Goal: Answer question/provide support: Share knowledge or assist other users

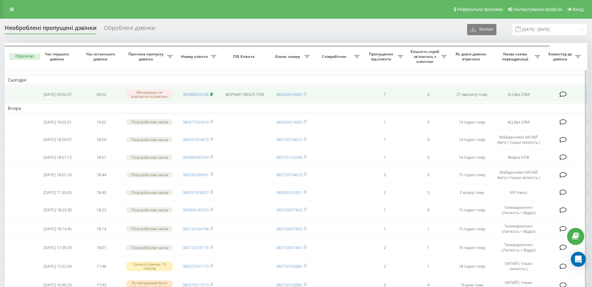
click at [211, 93] on icon at bounding box center [212, 93] width 2 height 3
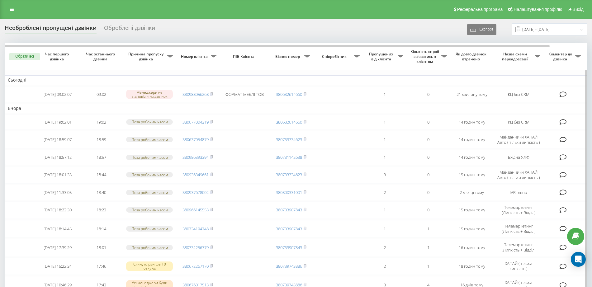
drag, startPoint x: 213, startPoint y: 94, endPoint x: 208, endPoint y: 85, distance: 10.2
click at [213, 94] on icon at bounding box center [211, 94] width 3 height 4
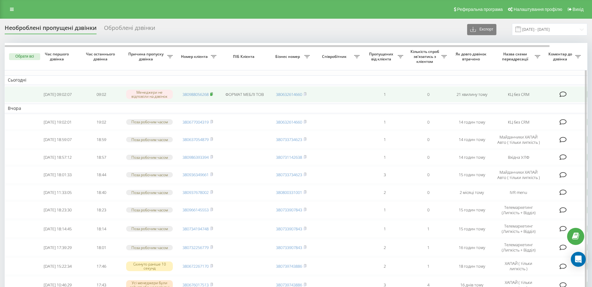
click at [212, 93] on rect at bounding box center [211, 94] width 2 height 3
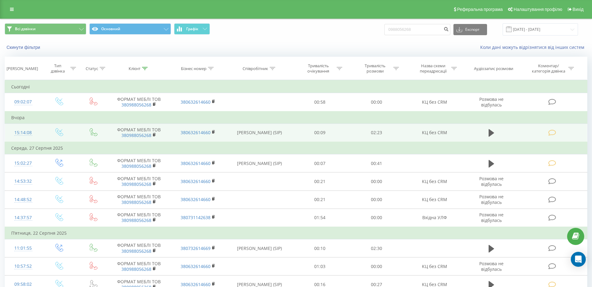
click at [554, 133] on icon at bounding box center [553, 133] width 8 height 7
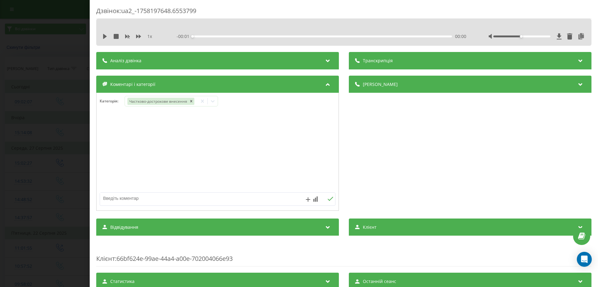
click at [7, 111] on div "Дзвінок : ua2_-1758197648.6553799 1 x - 00:01 00:00 00:00 Транскрипція Для AI-а…" at bounding box center [299, 143] width 598 height 287
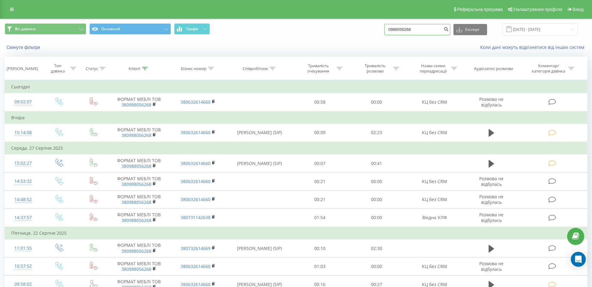
drag, startPoint x: 429, startPoint y: 24, endPoint x: 238, endPoint y: 37, distance: 191.3
click at [239, 38] on div "Всі дзвінки Основний Графік 0988056268 Експорт .csv .xls .xlsx 19.06.2025 - 19.…" at bounding box center [295, 29] width 591 height 21
paste input "380984415881"
click at [431, 30] on input "380984415881" at bounding box center [417, 29] width 66 height 11
type input "380984415881"
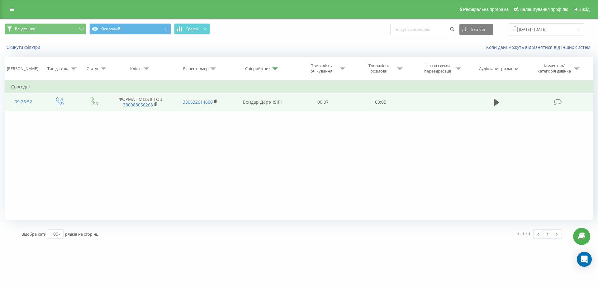
click at [560, 100] on icon at bounding box center [558, 102] width 8 height 7
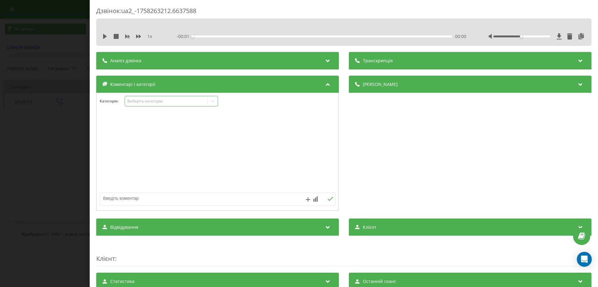
click at [182, 101] on div "Виберіть категорію" at bounding box center [166, 101] width 78 height 5
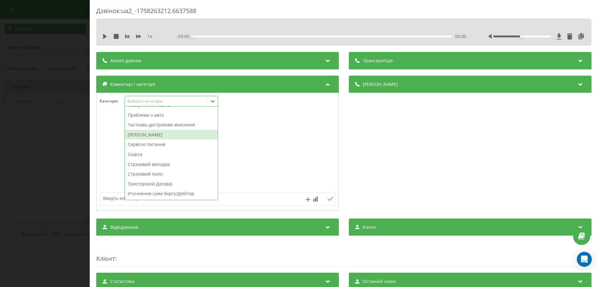
scroll to position [256, 0]
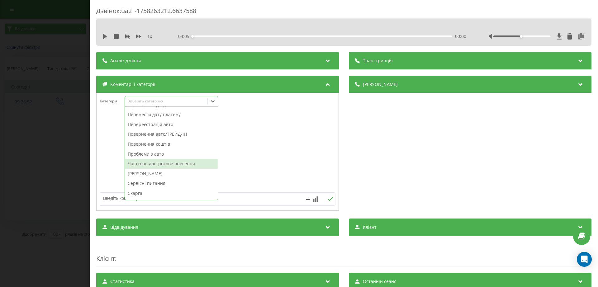
click at [161, 165] on div "Частково-дострокове внесення" at bounding box center [171, 164] width 93 height 10
click at [12, 158] on div "Дзвінок : ua2_-1758263212.6637588 1 x - 03:05 00:00 00:00 Транскрипція Для AI-а…" at bounding box center [299, 143] width 598 height 287
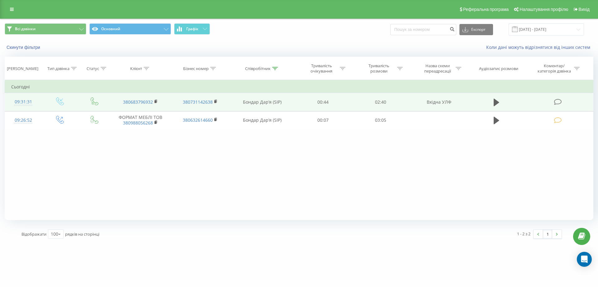
click at [554, 102] on icon at bounding box center [558, 102] width 8 height 7
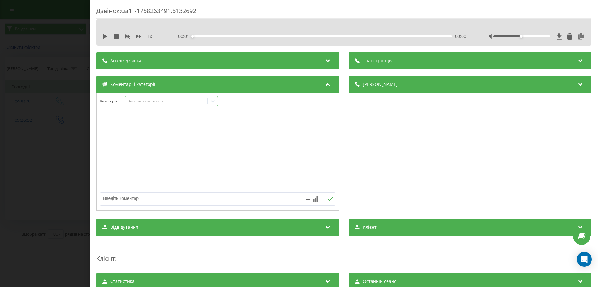
click at [171, 97] on div "Виберіть категорію" at bounding box center [171, 101] width 93 height 11
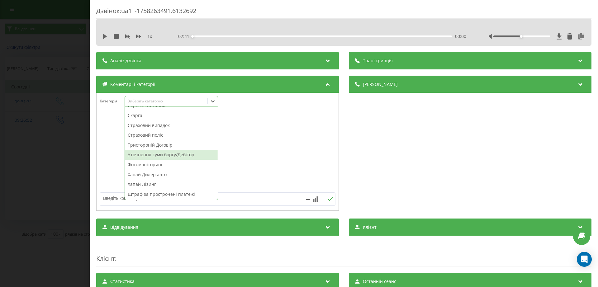
scroll to position [295, 0]
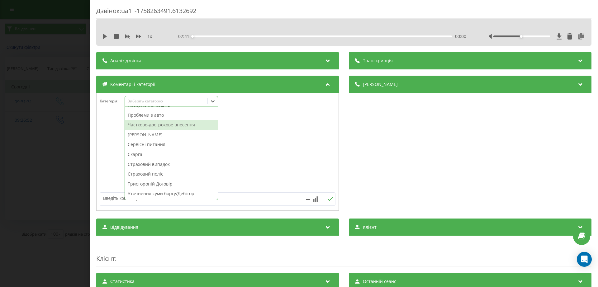
click at [164, 126] on div "Частково-дострокове внесення" at bounding box center [171, 125] width 93 height 10
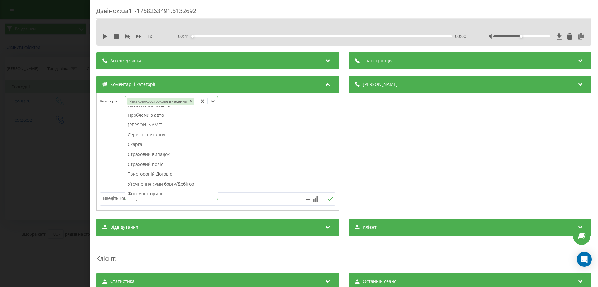
click at [16, 133] on div "Дзвінок : ua1_-1758263491.6132692 1 x - 02:41 00:00 00:00 Транскрипція Для AI-а…" at bounding box center [299, 143] width 598 height 287
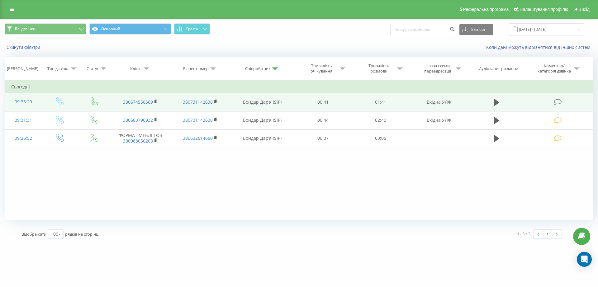
click at [558, 99] on icon at bounding box center [558, 102] width 8 height 7
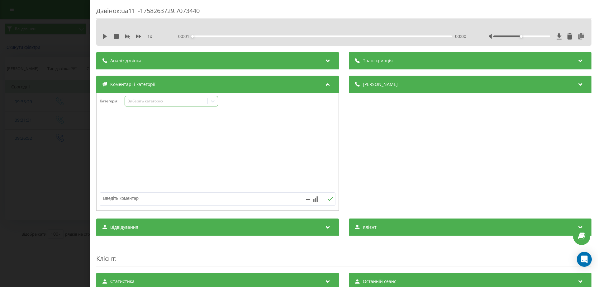
click at [164, 101] on div "Виберіть категорію" at bounding box center [166, 101] width 78 height 5
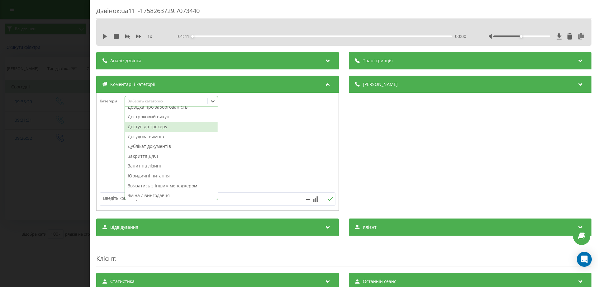
scroll to position [78, 0]
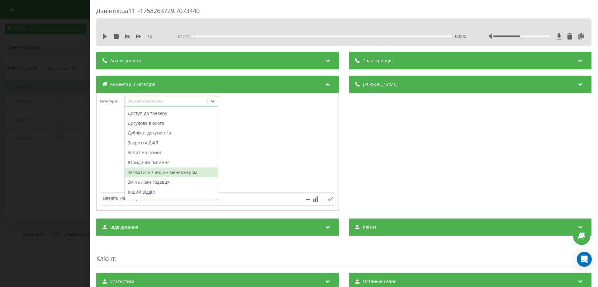
click at [147, 172] on div "Звʼязатись з іншим менеджером" at bounding box center [171, 173] width 93 height 10
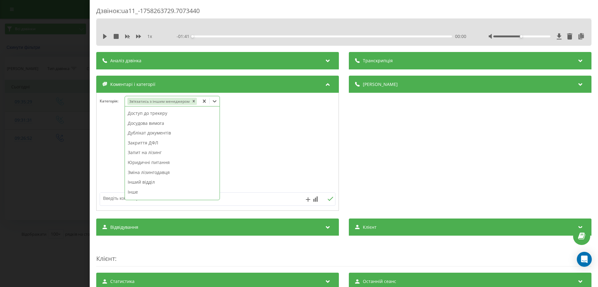
drag, startPoint x: 31, startPoint y: 102, endPoint x: 39, endPoint y: 104, distance: 7.9
click at [32, 105] on div "Дзвінок : ua11_-1758263729.7073440 1 x - 01:41 00:00 00:00 Транскрипція Для AI-…" at bounding box center [299, 143] width 598 height 287
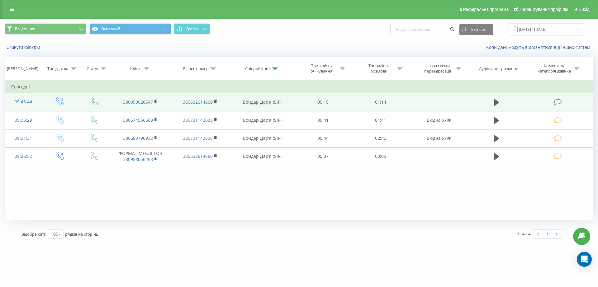
click at [560, 103] on icon at bounding box center [558, 102] width 8 height 7
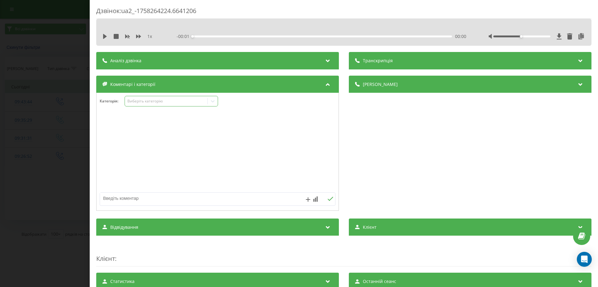
click at [150, 96] on div "Виберіть категорію" at bounding box center [171, 101] width 93 height 11
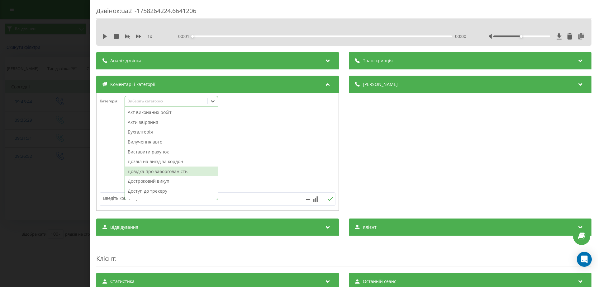
click at [159, 173] on div "Довідка про заборгованість" at bounding box center [171, 172] width 93 height 10
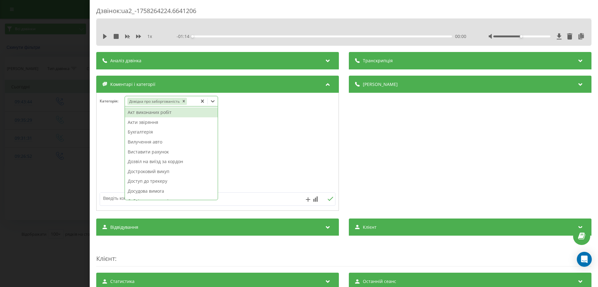
click at [31, 151] on div "Дзвінок : ua2_-1758264224.6641206 1 x - 01:14 00:00 00:00 Транскрипція Для AI-а…" at bounding box center [299, 143] width 598 height 287
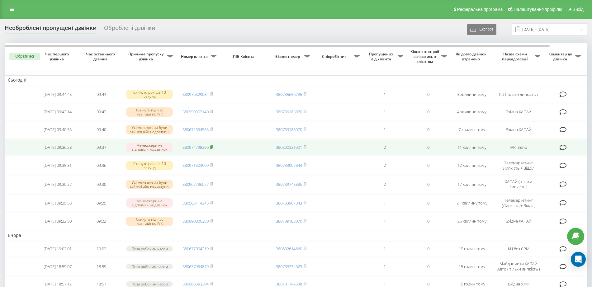
click at [213, 148] on icon at bounding box center [212, 146] width 2 height 3
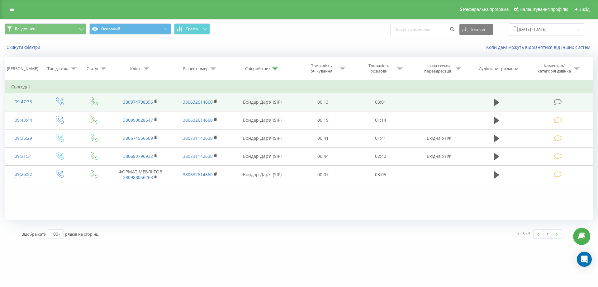
click at [554, 100] on icon at bounding box center [558, 102] width 8 height 7
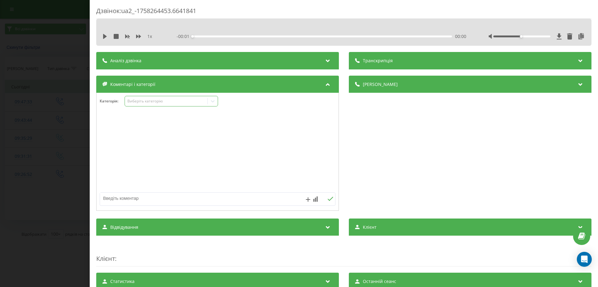
click at [154, 100] on div "Виберіть категорію" at bounding box center [166, 101] width 78 height 5
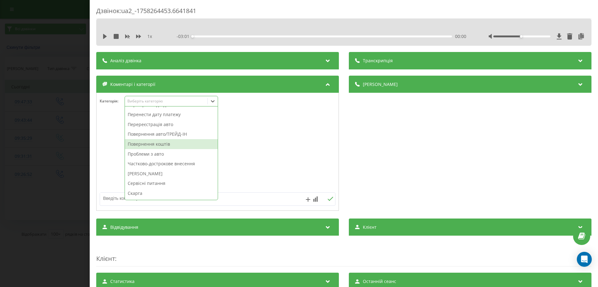
scroll to position [217, 0]
click at [162, 145] on div "Перевірка надходження" at bounding box center [171, 144] width 93 height 10
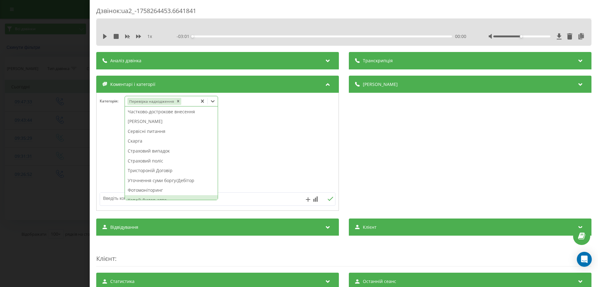
scroll to position [285, 0]
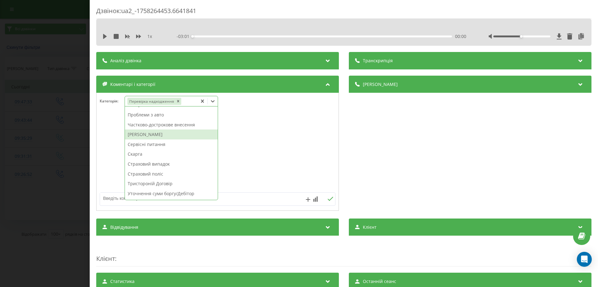
click at [148, 135] on div "[PERSON_NAME]" at bounding box center [171, 135] width 93 height 10
click at [61, 132] on div "Дзвінок : ua2_-1758264453.6641841 1 x - 03:01 00:00 00:00 Транскрипція Для AI-а…" at bounding box center [299, 143] width 598 height 287
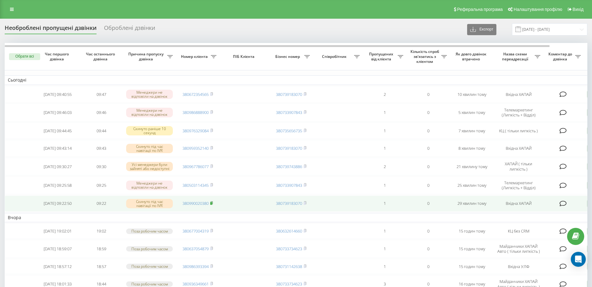
click at [212, 205] on rect at bounding box center [211, 203] width 2 height 3
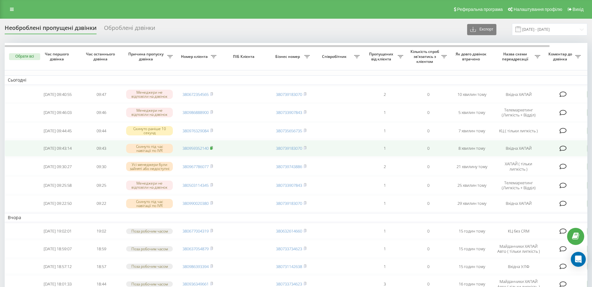
click at [212, 150] on rect at bounding box center [211, 148] width 2 height 3
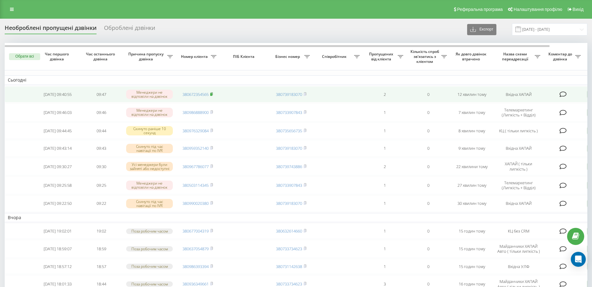
click at [212, 93] on icon at bounding box center [211, 94] width 3 height 4
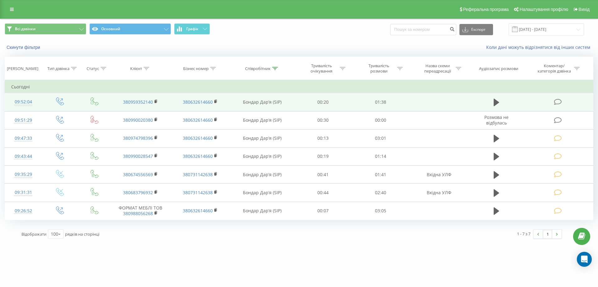
click at [558, 103] on icon at bounding box center [558, 102] width 8 height 7
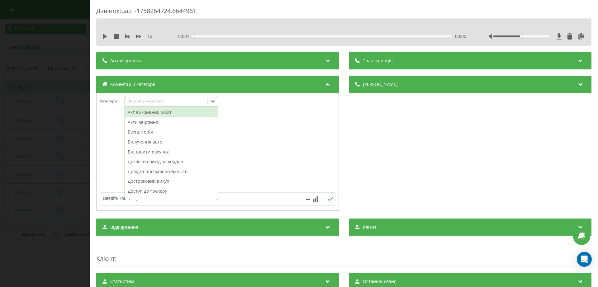
click at [193, 101] on div "Виберіть категорію" at bounding box center [166, 101] width 78 height 5
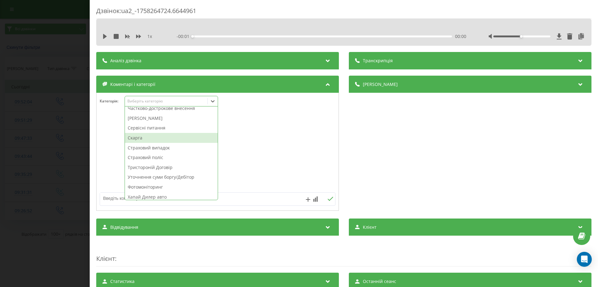
scroll to position [334, 0]
click at [149, 175] on div "Хапай Дилер авто" at bounding box center [171, 175] width 93 height 10
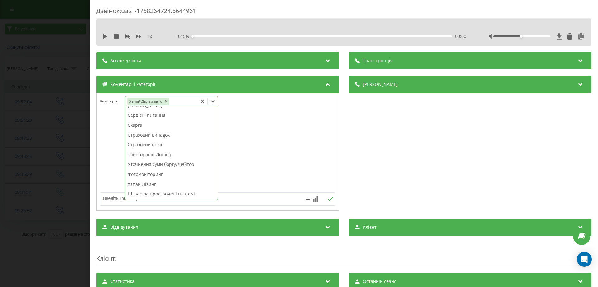
scroll to position [324, 0]
click at [37, 160] on div "Дзвінок : ua2_-1758264724.6644961 1 x - 01:39 00:00 00:00 Транскрипція Для AI-а…" at bounding box center [299, 143] width 598 height 287
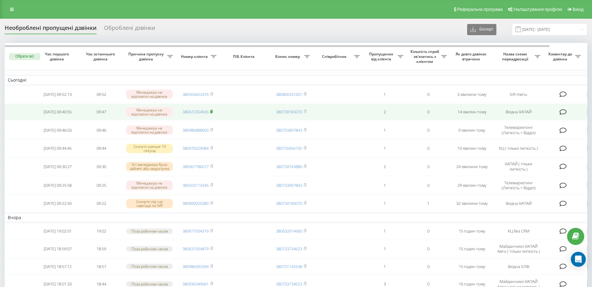
click at [213, 111] on span at bounding box center [211, 112] width 3 height 6
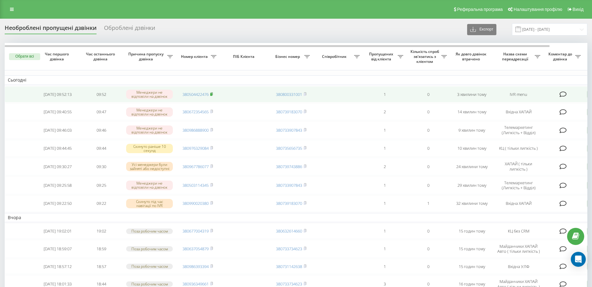
click at [212, 94] on rect at bounding box center [211, 94] width 2 height 3
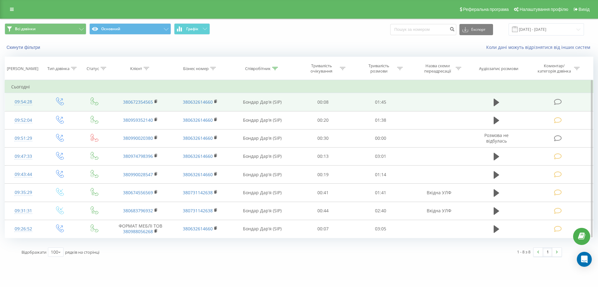
click at [558, 100] on icon at bounding box center [558, 102] width 8 height 7
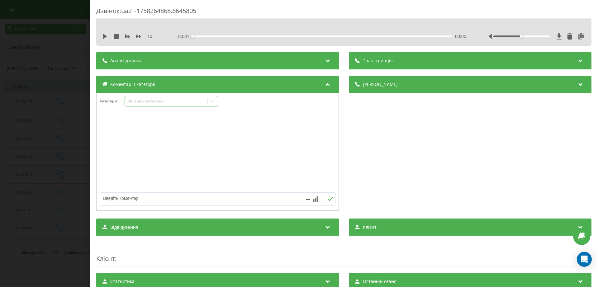
click at [193, 100] on div "Виберіть категорію" at bounding box center [166, 101] width 78 height 5
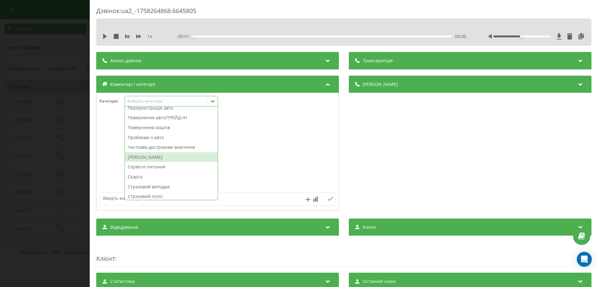
scroll to position [334, 0]
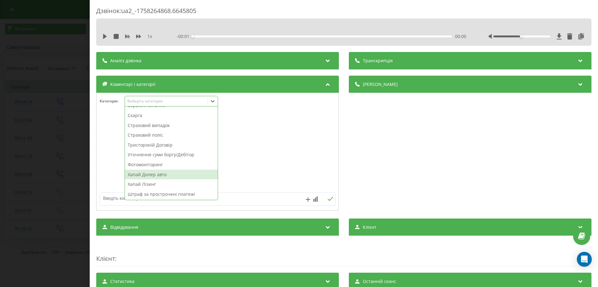
click at [147, 176] on div "Хапай Дилер авто" at bounding box center [171, 175] width 93 height 10
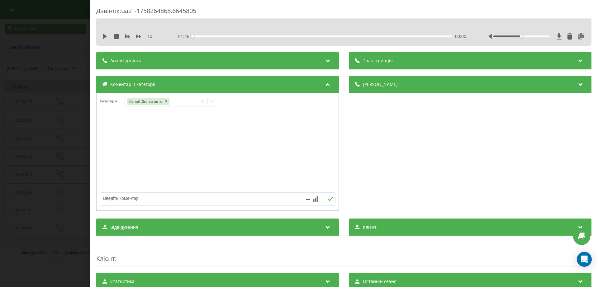
click at [66, 162] on div "Дзвінок : ua2_-1758264868.6645805 1 x - 01:46 00:00 00:00 Транскрипція Для AI-а…" at bounding box center [299, 143] width 598 height 287
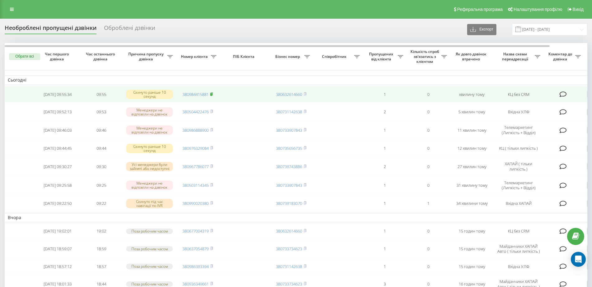
click at [213, 93] on icon at bounding box center [212, 93] width 2 height 3
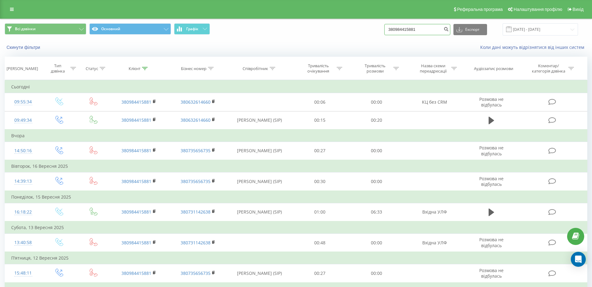
drag, startPoint x: 433, startPoint y: 28, endPoint x: 367, endPoint y: 28, distance: 66.0
click at [367, 28] on div "Всі дзвінки Основний Графік 380984415881 Експорт .csv .xls .xlsx [DATE] - [DATE]" at bounding box center [296, 29] width 583 height 12
paste input "74798396"
type input "380974798396"
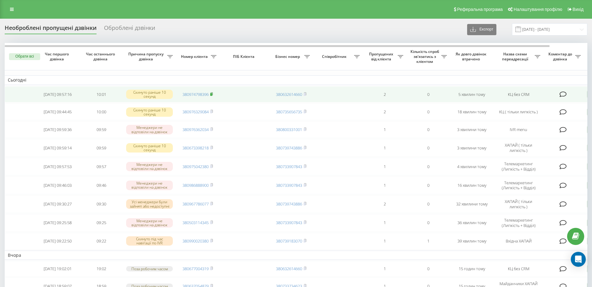
click at [212, 94] on rect at bounding box center [211, 94] width 2 height 3
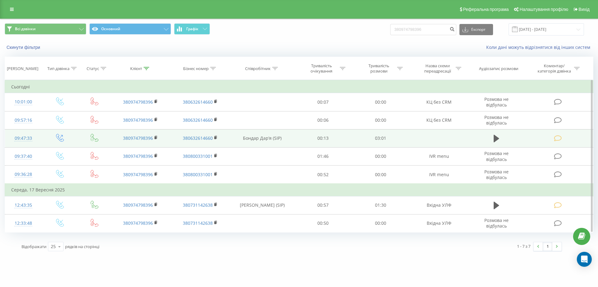
click at [560, 138] on icon at bounding box center [558, 138] width 8 height 7
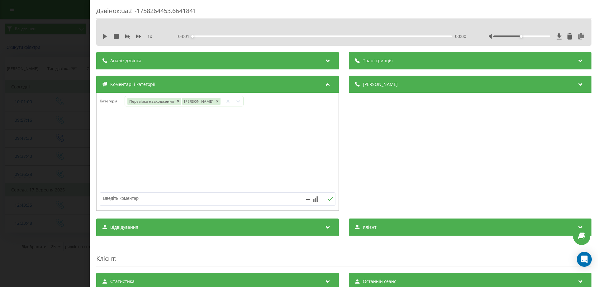
click at [56, 138] on div "Дзвінок : ua2_-1758264453.6641841 1 x - 03:01 00:00 00:00 Транскрипція Для AI-а…" at bounding box center [299, 143] width 598 height 287
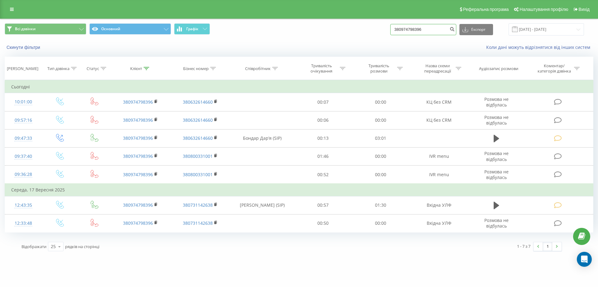
drag, startPoint x: 438, startPoint y: 31, endPoint x: 283, endPoint y: 33, distance: 154.5
click at [283, 34] on div "Всі дзвінки Основний Графік 380974798396 Експорт .csv .xls .xlsx [DATE] - [DATE]" at bounding box center [299, 29] width 589 height 12
paste input "67006657"
type input "380967006657"
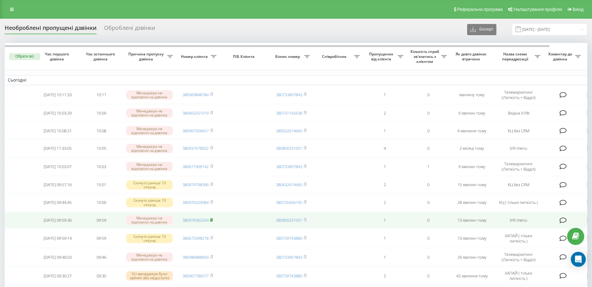
click at [212, 222] on rect at bounding box center [211, 220] width 2 height 3
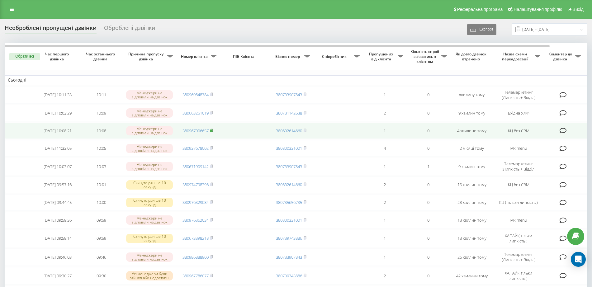
click at [212, 132] on rect at bounding box center [211, 130] width 2 height 3
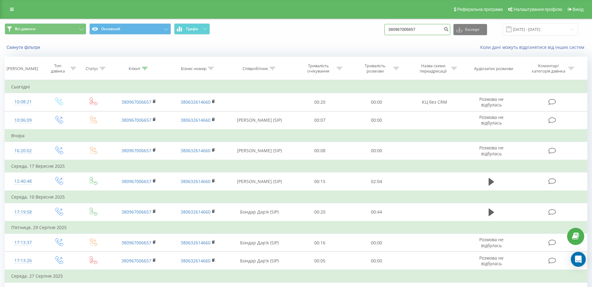
drag, startPoint x: 436, startPoint y: 27, endPoint x: 343, endPoint y: 34, distance: 93.7
click at [343, 34] on div "Всі дзвінки Основний Графік 380967006657 Експорт .csv .xls .xlsx 19.06.2025 - 1…" at bounding box center [296, 29] width 583 height 12
paste input "74798396"
type input "380974798396"
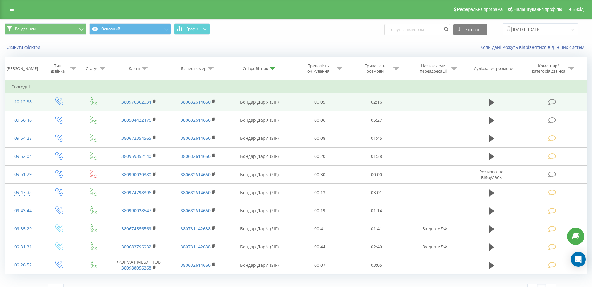
click at [553, 100] on icon at bounding box center [553, 102] width 8 height 7
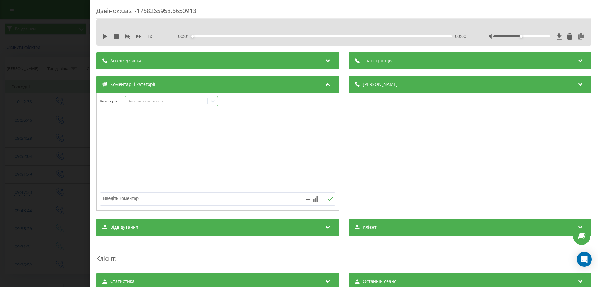
click at [153, 101] on div "Виберіть категорію" at bounding box center [166, 101] width 78 height 5
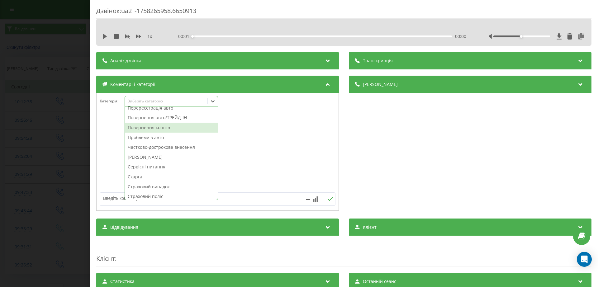
scroll to position [334, 0]
click at [155, 127] on div "Страховий випадок" at bounding box center [171, 126] width 93 height 10
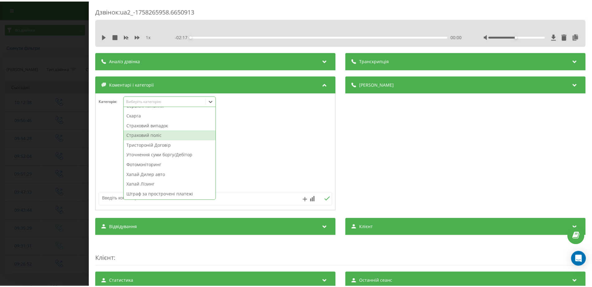
scroll to position [324, 0]
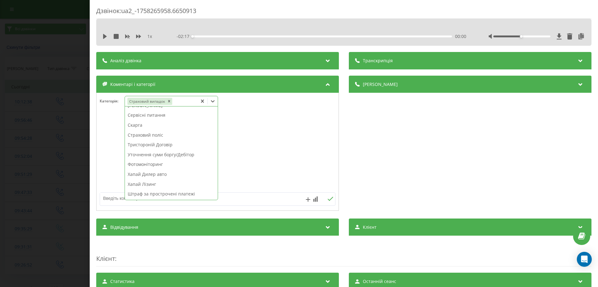
click at [48, 140] on div "Дзвінок : ua2_-1758265958.6650913 1 x - 02:17 00:00 00:00 Транскрипція Для AI-а…" at bounding box center [299, 143] width 598 height 287
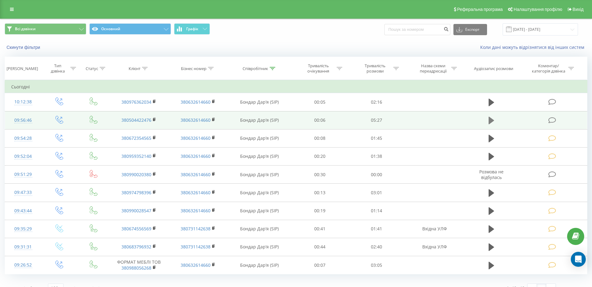
click at [493, 120] on icon at bounding box center [492, 120] width 6 height 7
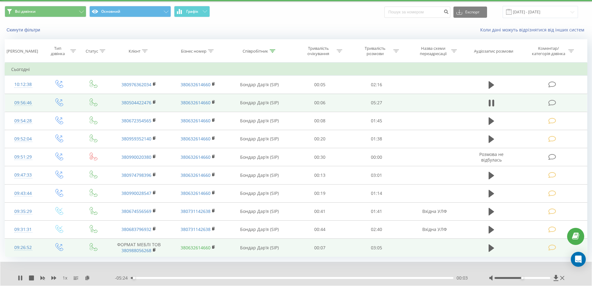
scroll to position [35, 0]
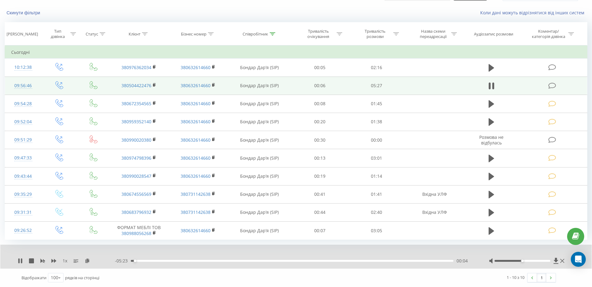
click at [229, 260] on div "00:04" at bounding box center [292, 261] width 323 height 2
click at [268, 263] on div "- 03:47 01:39 01:39" at bounding box center [294, 261] width 359 height 6
click at [269, 262] on div "01:40" at bounding box center [292, 261] width 323 height 2
click at [286, 261] on div "00:00" at bounding box center [292, 261] width 323 height 2
click at [18, 262] on icon at bounding box center [18, 261] width 1 height 5
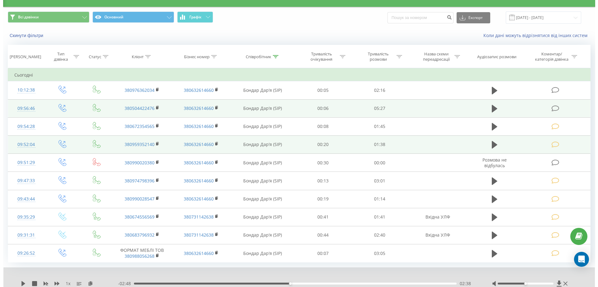
scroll to position [0, 0]
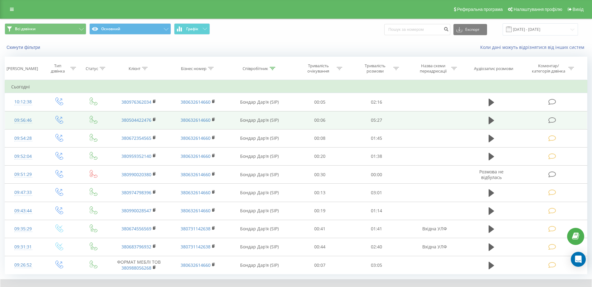
click at [552, 119] on icon at bounding box center [553, 120] width 8 height 7
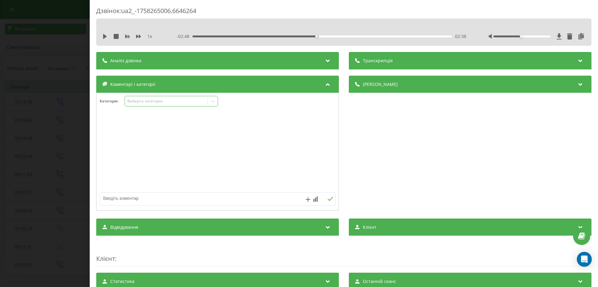
click at [163, 101] on div "Виберіть категорію" at bounding box center [166, 101] width 78 height 5
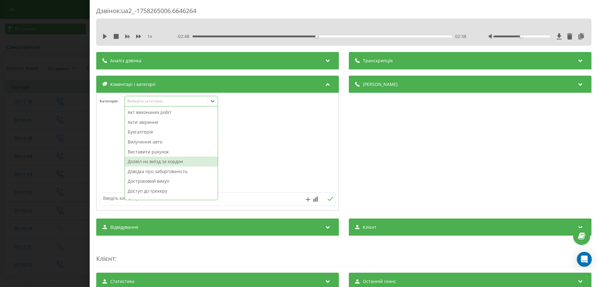
click at [145, 162] on div "Дозвіл на виїзд за кордон" at bounding box center [171, 162] width 93 height 10
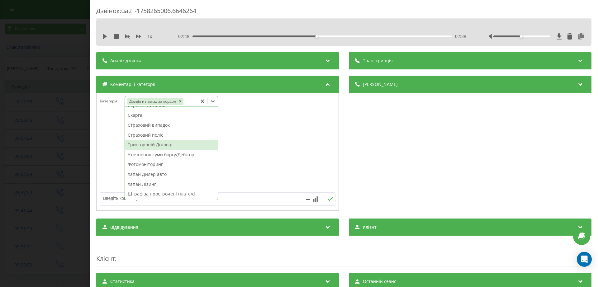
scroll to position [285, 0]
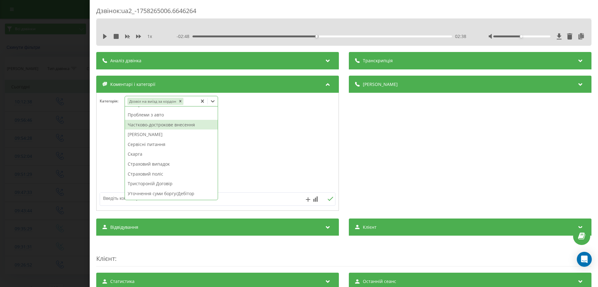
click at [164, 125] on div "Частково-дострокове внесення" at bounding box center [171, 125] width 93 height 10
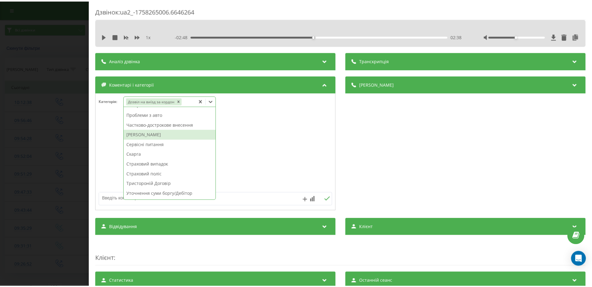
scroll to position [273, 0]
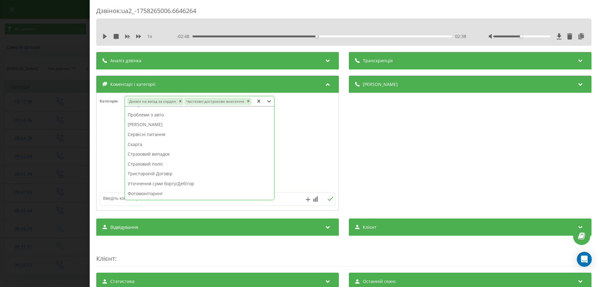
click at [70, 137] on div "Дзвінок : ua2_-1758265006.6646264 1 x - 02:48 02:38 02:38 Транскрипція Для AI-а…" at bounding box center [299, 143] width 598 height 287
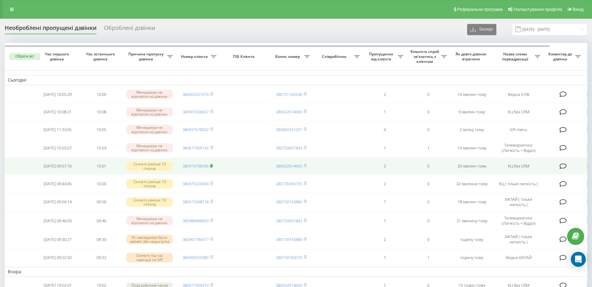
click at [212, 168] on icon at bounding box center [211, 166] width 3 height 4
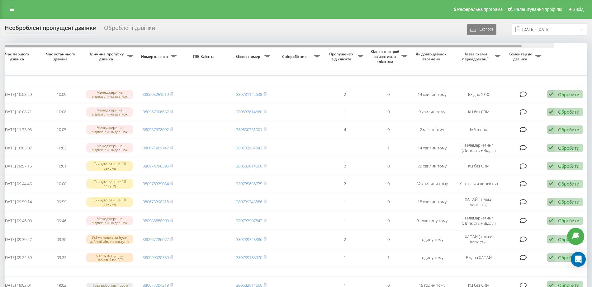
scroll to position [0, 40]
drag, startPoint x: 390, startPoint y: 46, endPoint x: 494, endPoint y: 81, distance: 109.8
click at [458, 44] on div at bounding box center [296, 45] width 583 height 5
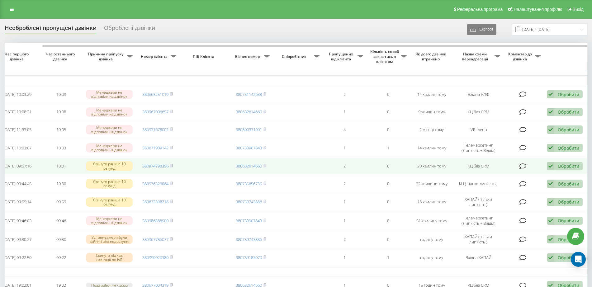
click at [565, 169] on div "Обробити" at bounding box center [568, 166] width 21 height 6
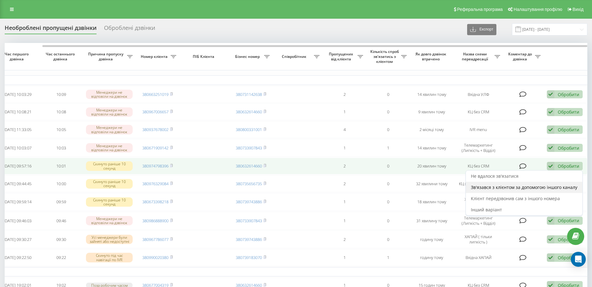
click at [496, 186] on div "Зв'язався з клієнтом за допомогою іншого каналу" at bounding box center [524, 187] width 116 height 11
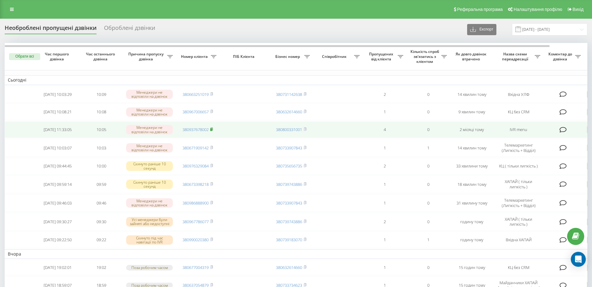
click at [213, 131] on icon at bounding box center [212, 129] width 2 height 3
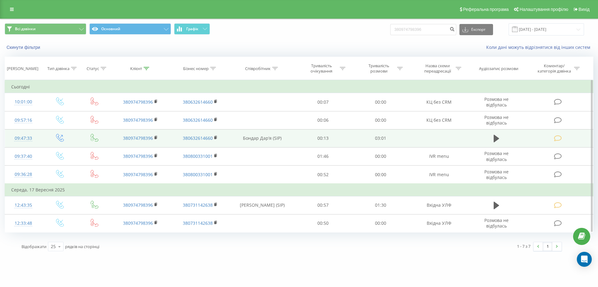
click at [558, 137] on icon at bounding box center [558, 138] width 8 height 7
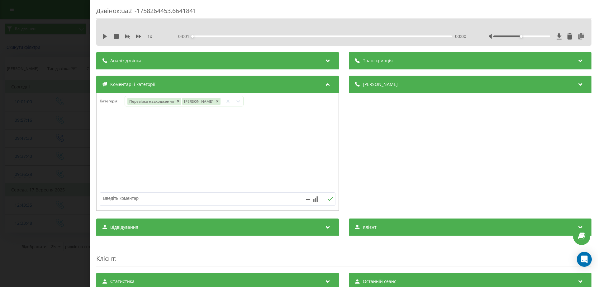
click at [22, 140] on div "Дзвінок : ua2_-1758264453.6641841 1 x - 03:01 00:00 00:00 Транскрипція Для AI-а…" at bounding box center [299, 143] width 598 height 287
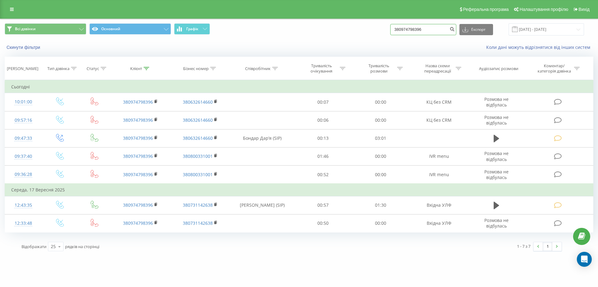
drag, startPoint x: 427, startPoint y: 30, endPoint x: 371, endPoint y: 31, distance: 55.8
click at [371, 31] on div "Всі дзвінки Основний Графік 380974798396 Експорт .csv .xls .xlsx [DATE] - [DATE]" at bounding box center [299, 29] width 589 height 12
paste input "67006657"
type input "380967006657"
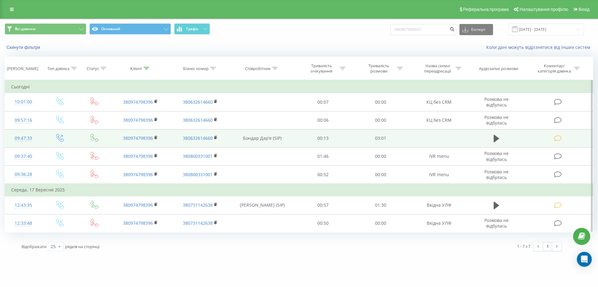
click at [562, 136] on span at bounding box center [558, 138] width 9 height 6
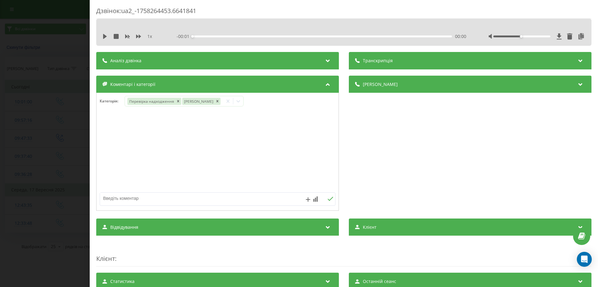
click at [55, 221] on div "Дзвінок : ua2_-1758264453.6641841 1 x - 00:01 00:00 00:00 Транскрипція Для AI-а…" at bounding box center [299, 143] width 598 height 287
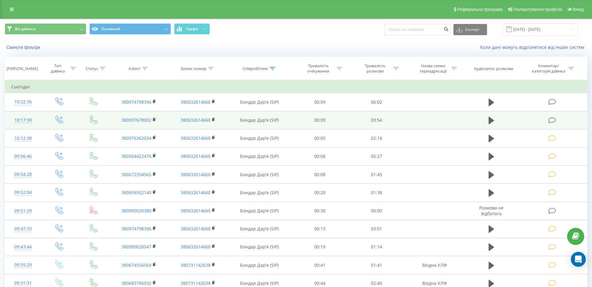
click at [549, 116] on td at bounding box center [553, 120] width 68 height 18
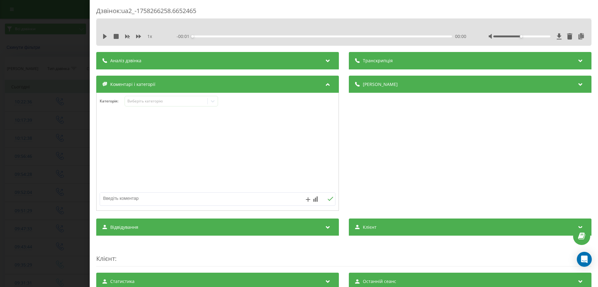
click at [32, 127] on div "Дзвінок : ua2_-1758266258.6652465 1 x - 00:01 00:00 00:00 Транскрипція Для AI-а…" at bounding box center [299, 143] width 598 height 287
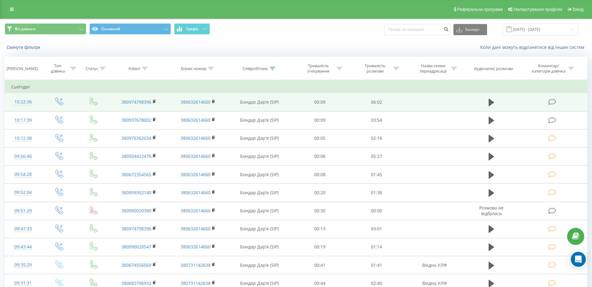
click at [552, 101] on icon at bounding box center [553, 102] width 8 height 7
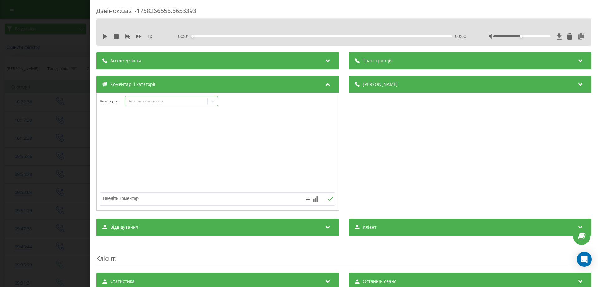
click at [148, 105] on div "Виберіть категорію" at bounding box center [171, 101] width 93 height 11
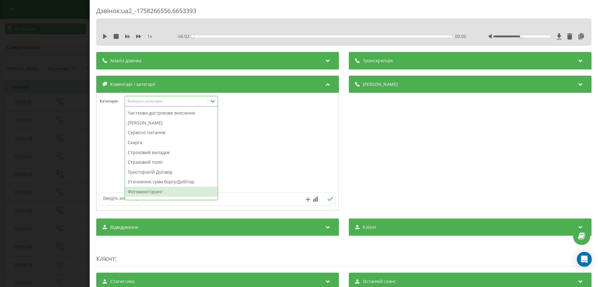
scroll to position [295, 0]
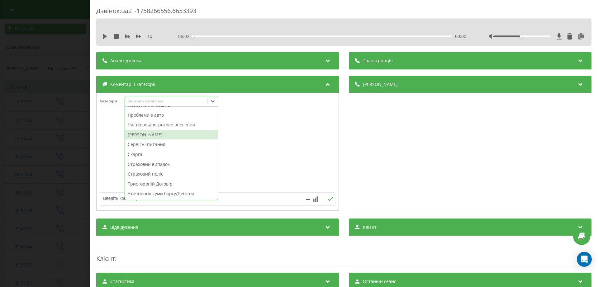
click at [151, 138] on div "Штрафи ПДР" at bounding box center [171, 135] width 93 height 10
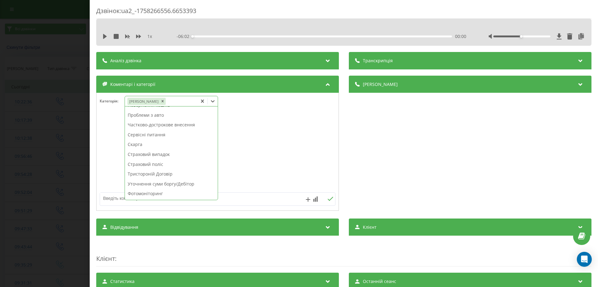
click at [67, 145] on div "Дзвінок : ua2_-1758266556.6653393 1 x - 06:02 00:00 00:00 Транскрипція Для AI-а…" at bounding box center [299, 143] width 598 height 287
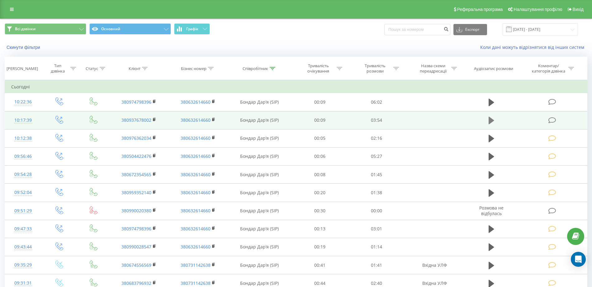
click at [490, 120] on icon at bounding box center [492, 120] width 6 height 7
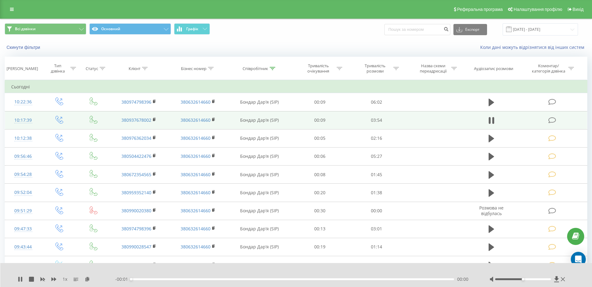
click at [183, 278] on div "00:00" at bounding box center [292, 279] width 323 height 2
click at [217, 279] on div "00:00" at bounding box center [292, 279] width 323 height 2
click at [261, 280] on div "01:04" at bounding box center [292, 279] width 323 height 2
click at [237, 277] on div "- 02:16 01:38 01:38" at bounding box center [294, 279] width 359 height 6
click at [235, 279] on div "01:15" at bounding box center [292, 279] width 323 height 2
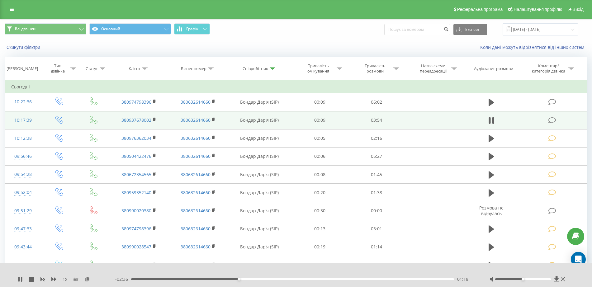
click at [366, 282] on div "- 02:36 01:18 01:18" at bounding box center [294, 279] width 359 height 6
click at [368, 279] on div "01:18" at bounding box center [292, 279] width 323 height 2
click at [19, 280] on icon at bounding box center [18, 279] width 1 height 5
click at [555, 121] on icon at bounding box center [553, 120] width 8 height 7
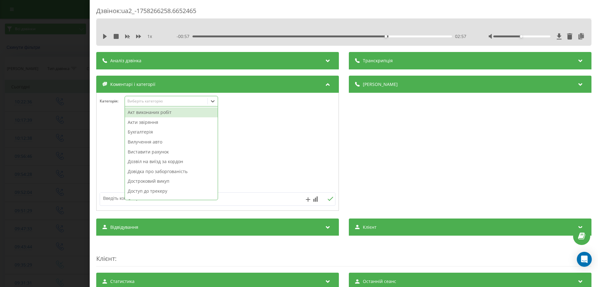
click at [149, 101] on div "Виберіть категорію" at bounding box center [166, 101] width 78 height 5
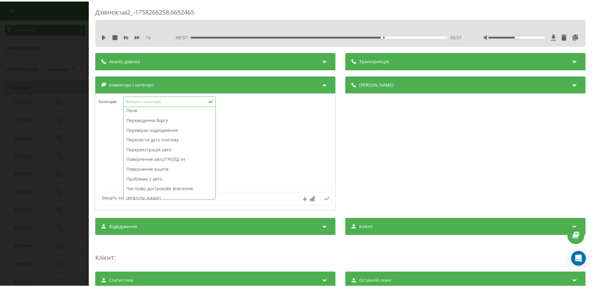
scroll to position [217, 0]
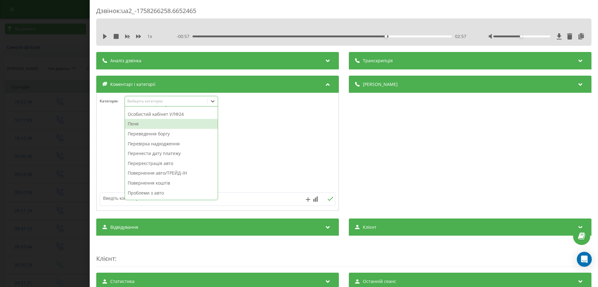
click at [141, 124] on div "Пеня" at bounding box center [171, 124] width 93 height 10
click at [57, 141] on div "Дзвінок : ua2_-1758266258.6652465 1 x - 00:57 02:57 02:57 Транскрипція Для AI-а…" at bounding box center [299, 143] width 598 height 287
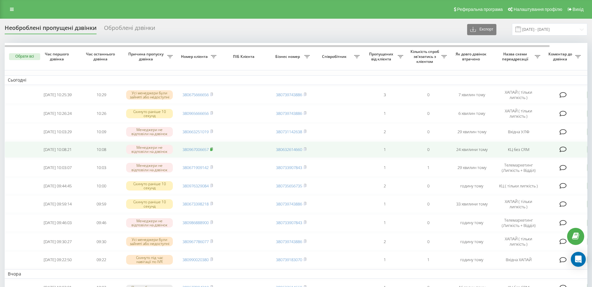
click at [212, 150] on rect at bounding box center [211, 149] width 2 height 3
click at [213, 149] on icon at bounding box center [212, 149] width 2 height 3
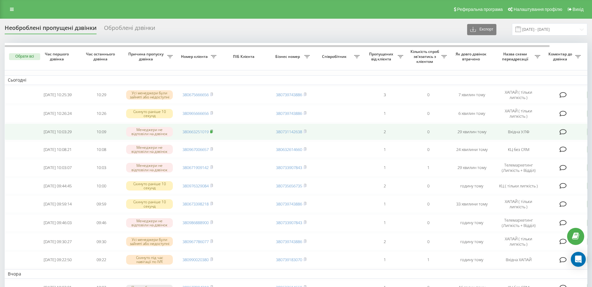
click at [212, 130] on icon at bounding box center [211, 132] width 3 height 4
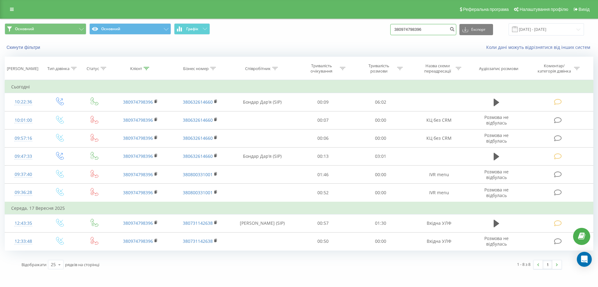
drag, startPoint x: 375, startPoint y: 30, endPoint x: 354, endPoint y: 30, distance: 21.2
click at [354, 30] on div "Основний Основний Графік 380974798396 Експорт .csv .xls .xlsx [DATE] - [DATE]" at bounding box center [299, 29] width 589 height 12
paste input "67006657"
type input "380967006657"
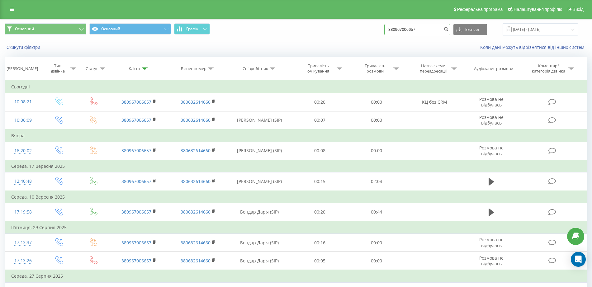
drag, startPoint x: 420, startPoint y: 31, endPoint x: 376, endPoint y: 31, distance: 44.9
click at [380, 31] on div "Основний Основний Графік 380967006657 Експорт .csv .xls .xlsx 19.06.2025 - 19.0…" at bounding box center [296, 29] width 583 height 12
click at [438, 30] on input "380967006657" at bounding box center [417, 29] width 66 height 11
drag, startPoint x: 414, startPoint y: 29, endPoint x: 354, endPoint y: 27, distance: 60.1
click at [354, 28] on div "Основний Основний Графік 380967006657 Експорт .csv .xls .xlsx 19.06.2025 - 19.0…" at bounding box center [296, 29] width 583 height 12
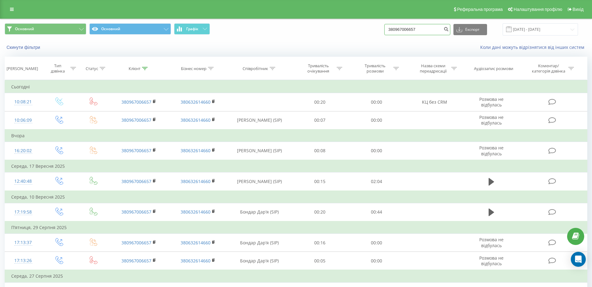
paste input "55325390"
type input "380955325390"
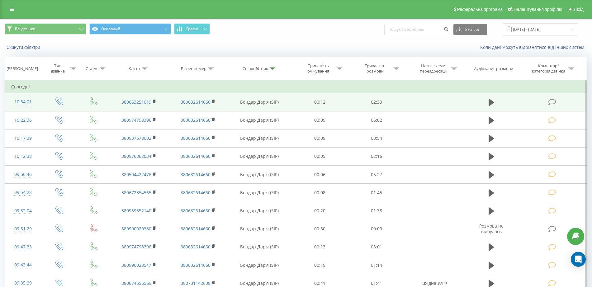
click at [553, 103] on icon at bounding box center [553, 102] width 8 height 7
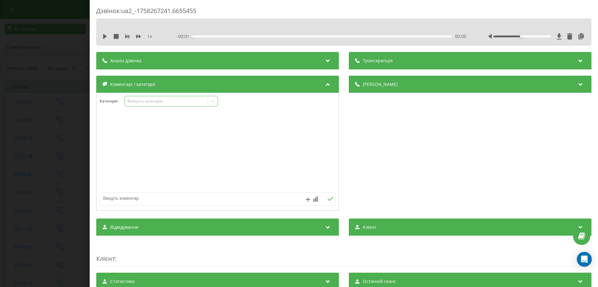
click at [137, 104] on div "Виберіть категорію" at bounding box center [166, 101] width 83 height 6
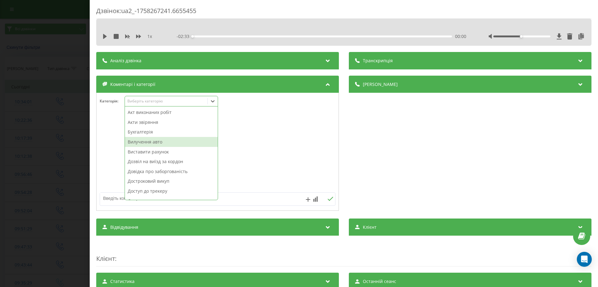
click at [150, 142] on div "Вилучення авто" at bounding box center [171, 142] width 93 height 10
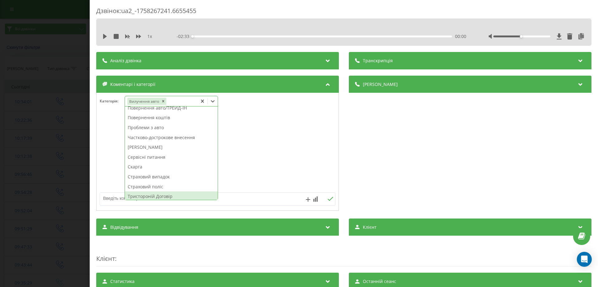
scroll to position [324, 0]
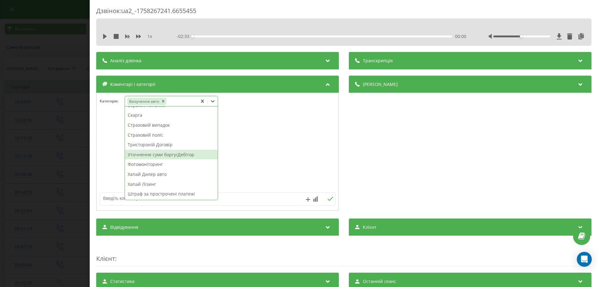
click at [153, 154] on div "Уточнення суми боргу/Дебітор" at bounding box center [171, 155] width 93 height 10
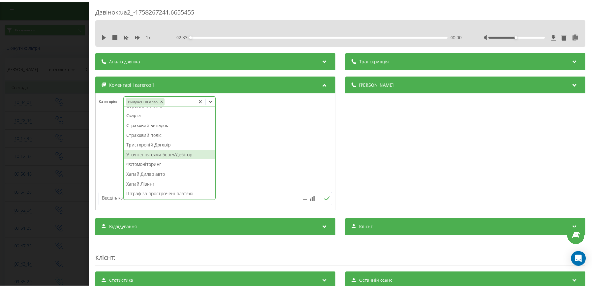
scroll to position [302, 0]
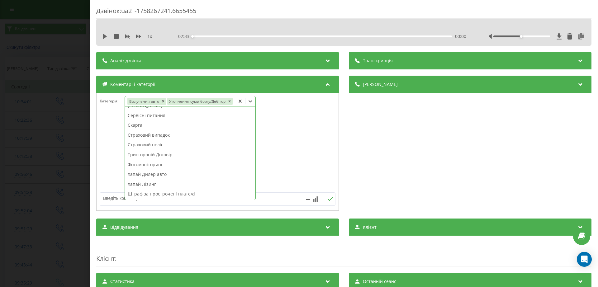
click at [69, 157] on div "Дзвінок : ua2_-1758267241.6655455 1 x - 02:33 00:00 00:00 Транскрипція Для AI-а…" at bounding box center [299, 143] width 598 height 287
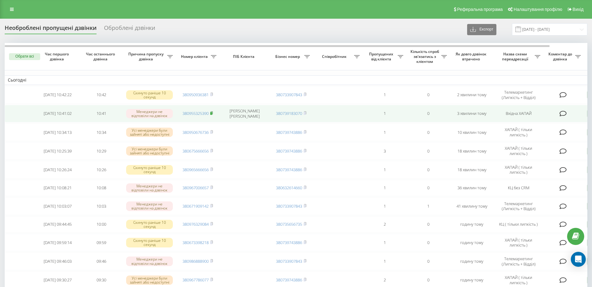
click at [213, 112] on icon at bounding box center [211, 113] width 3 height 4
click at [213, 113] on icon at bounding box center [211, 113] width 3 height 4
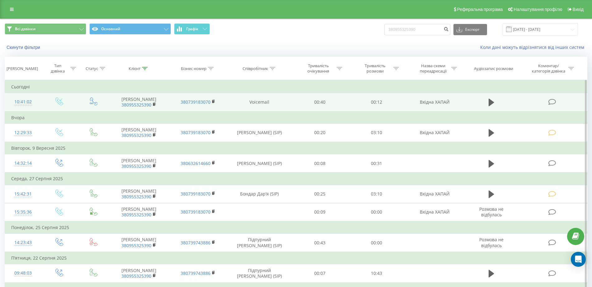
copy td "[PERSON_NAME]"
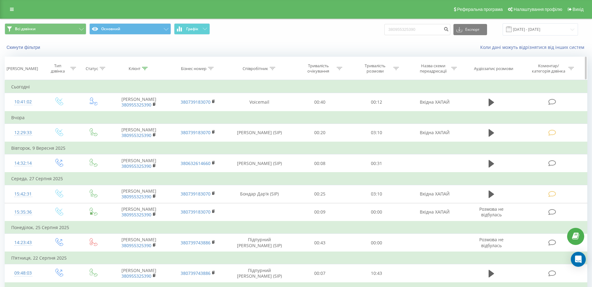
drag, startPoint x: 161, startPoint y: 105, endPoint x: 215, endPoint y: 57, distance: 72.8
click at [161, 94] on td "Свинар Марина Володимирівна 380955325390" at bounding box center [138, 102] width 59 height 18
drag, startPoint x: 427, startPoint y: 30, endPoint x: 371, endPoint y: 30, distance: 56.4
click at [371, 30] on div "Всі дзвінки Основний Графік 380955325390 Експорт .csv .xls .xlsx 19.06.2025 - 1…" at bounding box center [296, 29] width 583 height 12
paste input "671209276"
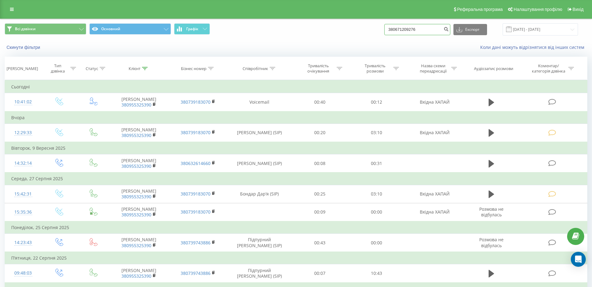
type input "380671209276"
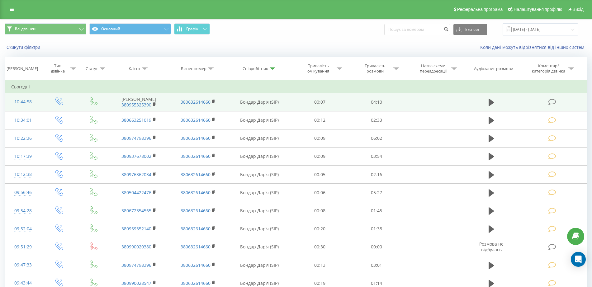
click at [553, 105] on icon at bounding box center [553, 102] width 8 height 7
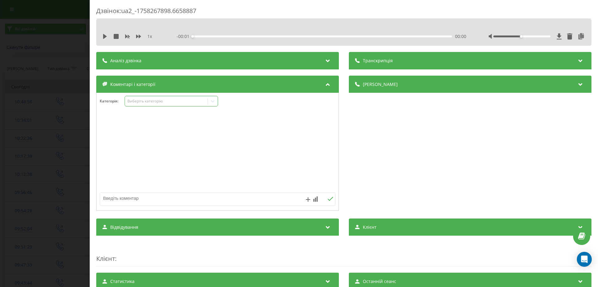
click at [161, 98] on div "Виберіть категорію" at bounding box center [171, 101] width 93 height 11
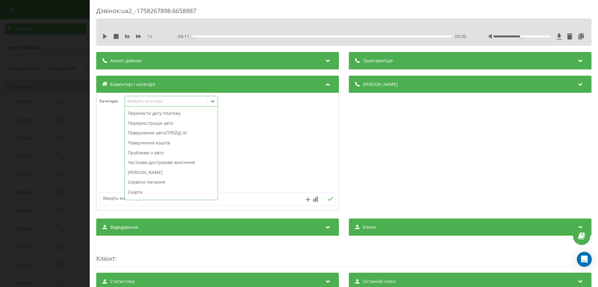
scroll to position [256, 0]
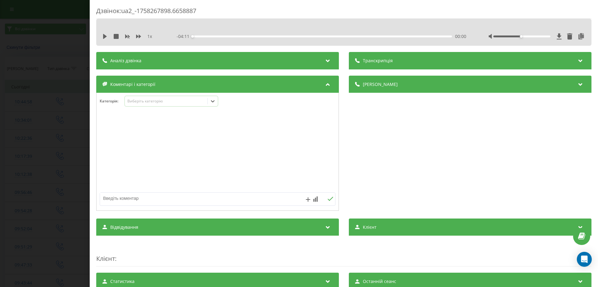
click at [143, 103] on div "Виберіть категорію" at bounding box center [166, 101] width 78 height 5
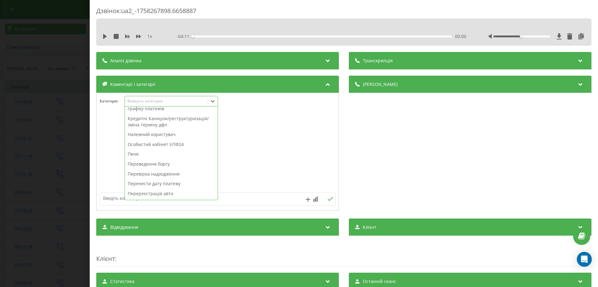
scroll to position [195, 0]
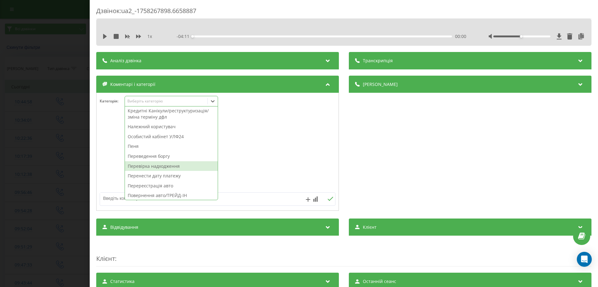
click at [150, 165] on div "Перевірка надходження" at bounding box center [171, 166] width 93 height 10
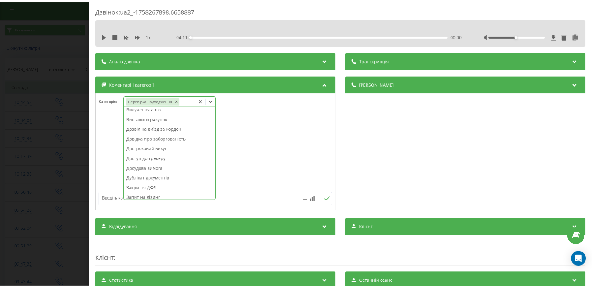
scroll to position [78, 0]
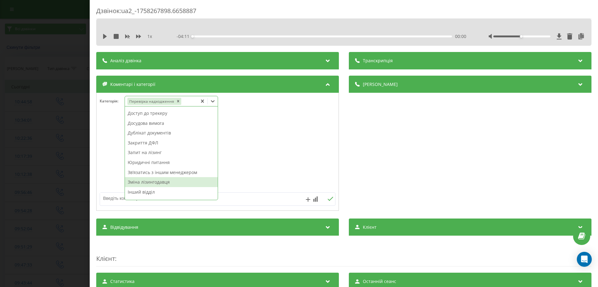
click at [138, 179] on div "Зміна лізингодавця" at bounding box center [171, 182] width 93 height 10
click at [75, 175] on div "Дзвінок : ua2_-1758267898.6658887 1 x - 04:11 00:00 00:00 Транскрипція Для AI-а…" at bounding box center [299, 143] width 598 height 287
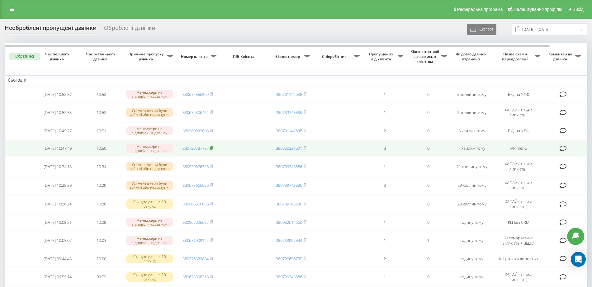
click at [213, 150] on icon at bounding box center [211, 148] width 3 height 4
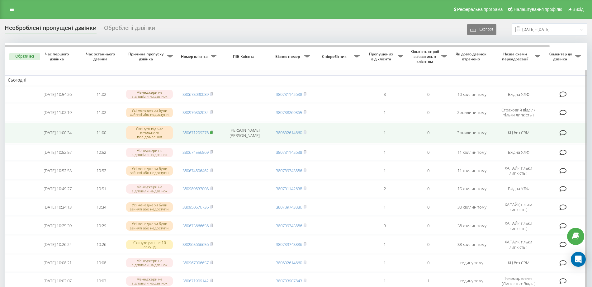
click at [213, 134] on icon at bounding box center [211, 133] width 3 height 4
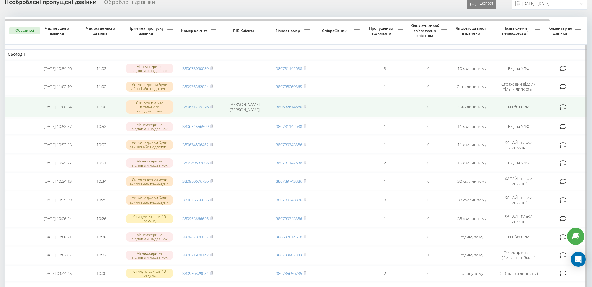
scroll to position [39, 0]
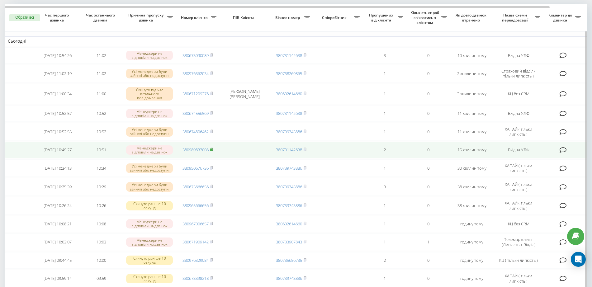
click at [213, 151] on icon at bounding box center [211, 150] width 3 height 4
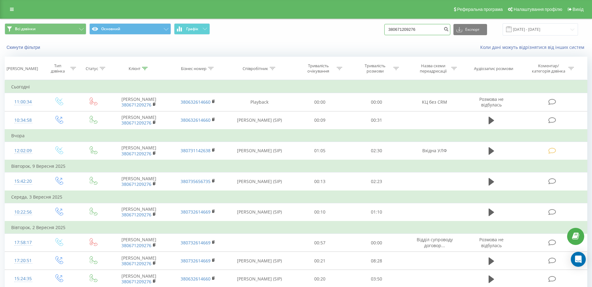
drag, startPoint x: 434, startPoint y: 28, endPoint x: 340, endPoint y: 36, distance: 95.0
click at [340, 36] on div "Всі дзвінки Основний Графік 380671209276 Експорт .csv .xls .xlsx 19.06.2025 - 1…" at bounding box center [295, 29] width 591 height 21
paste input "989837008"
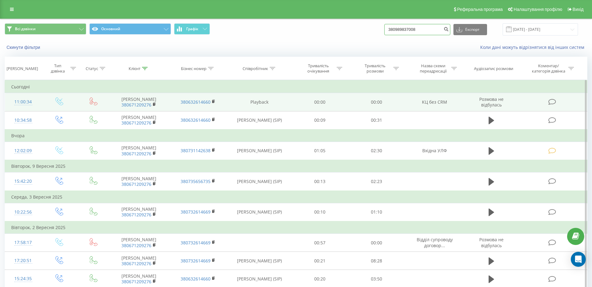
type input "380989837008"
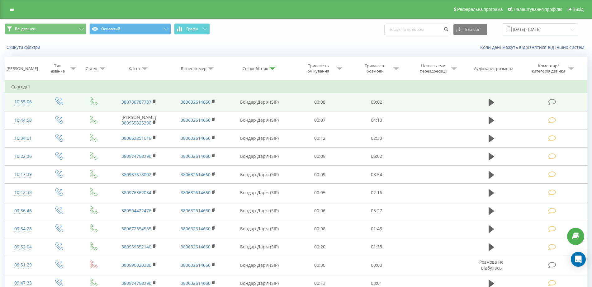
click at [548, 101] on td at bounding box center [553, 102] width 68 height 18
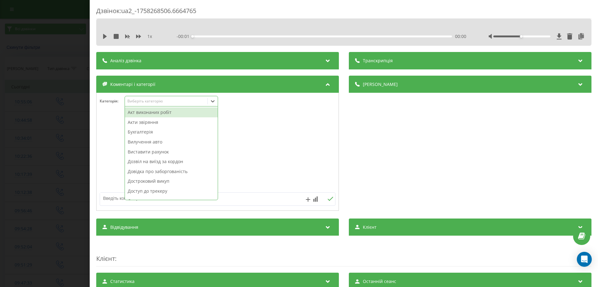
click at [167, 99] on div "Виберіть категорію" at bounding box center [166, 101] width 78 height 5
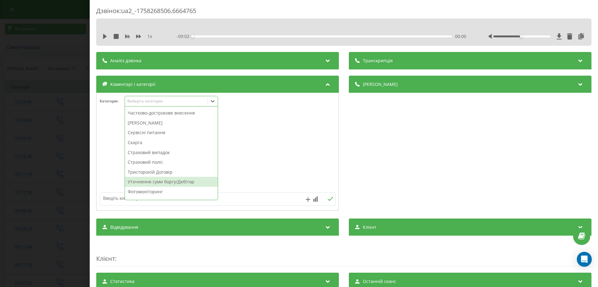
scroll to position [295, 0]
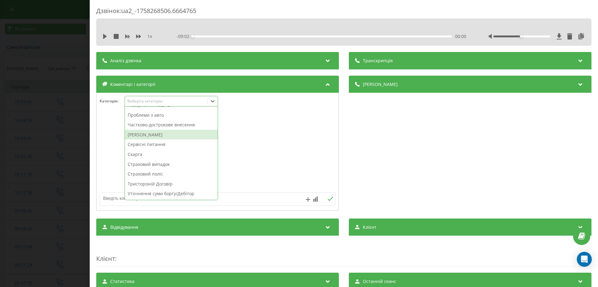
click at [145, 134] on div "Штрафи ПДР" at bounding box center [171, 135] width 93 height 10
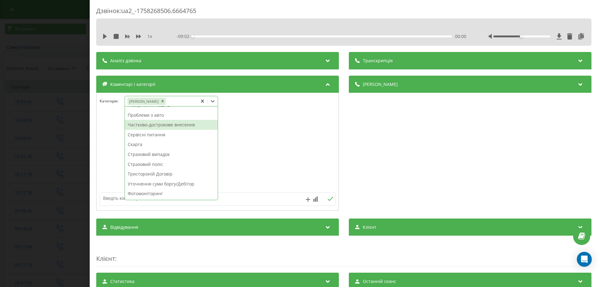
click at [148, 125] on div "Частково-дострокове внесення" at bounding box center [171, 125] width 93 height 10
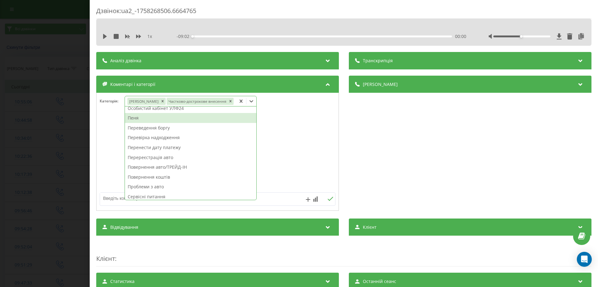
scroll to position [172, 0]
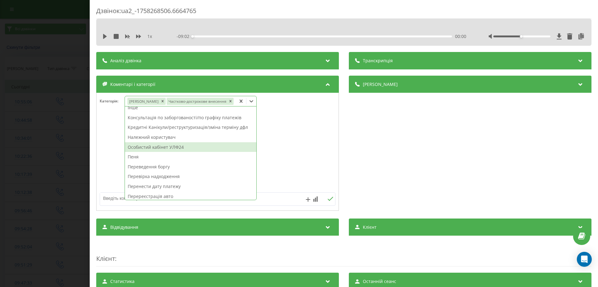
click at [160, 151] on div "Особистий кабінет УЛФ24" at bounding box center [190, 147] width 131 height 10
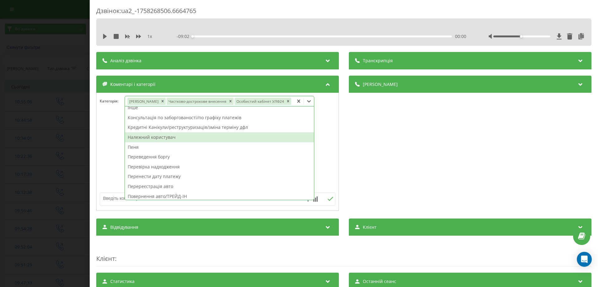
click at [159, 135] on div "Належний користувач" at bounding box center [219, 137] width 189 height 10
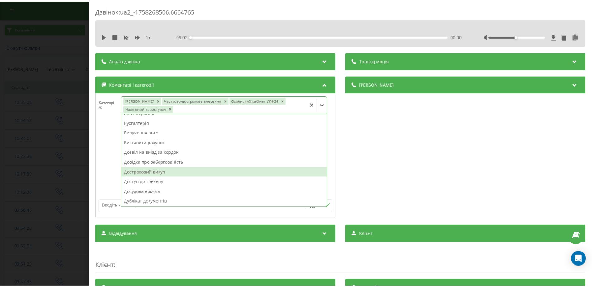
scroll to position [0, 0]
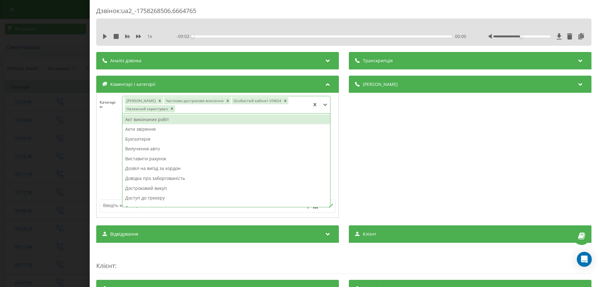
click at [63, 132] on div "Дзвінок : ua2_-1758268506.6664765 1 x - 09:02 00:00 00:00 Транскрипція Для AI-а…" at bounding box center [299, 143] width 598 height 287
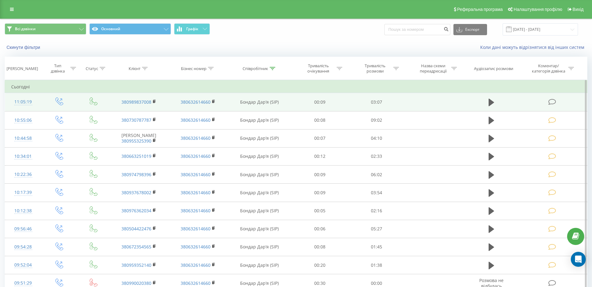
click at [555, 102] on icon at bounding box center [553, 102] width 8 height 7
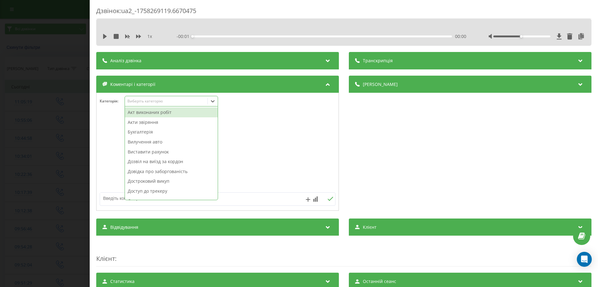
click at [163, 99] on div "Виберіть категорію" at bounding box center [166, 101] width 78 height 5
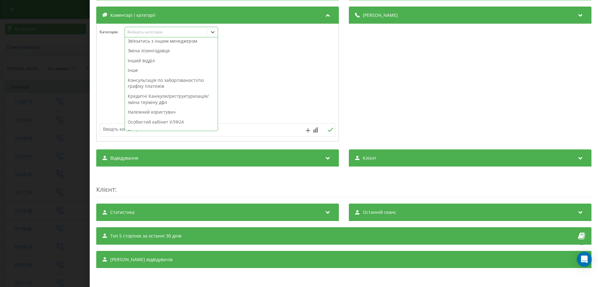
scroll to position [139, 0]
click at [143, 71] on div "Інше" at bounding box center [171, 71] width 93 height 10
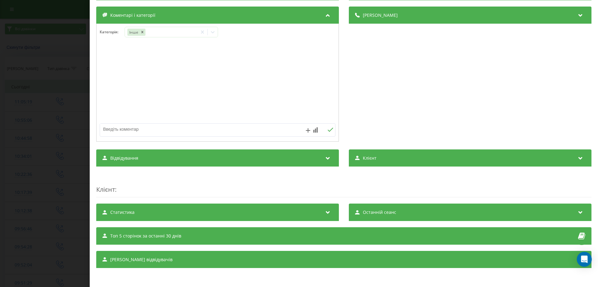
click at [243, 132] on textarea at bounding box center [194, 129] width 188 height 11
type textarea "евакуювали авто"
click at [328, 129] on icon at bounding box center [330, 130] width 6 height 4
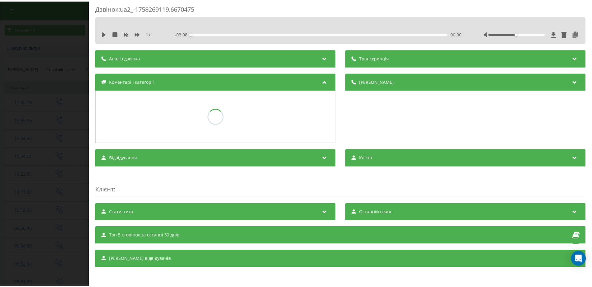
scroll to position [69, 0]
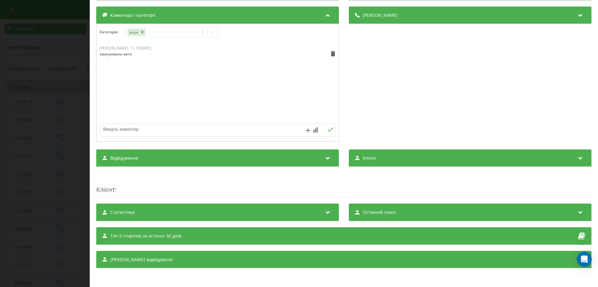
click at [12, 84] on div "Дзвінок : ua2_-1758269119.6670475 1 x - 03:08 00:00 00:00 Транскрипція Для AI-а…" at bounding box center [299, 143] width 598 height 287
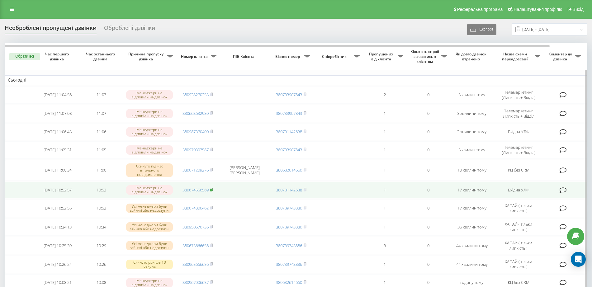
click at [212, 191] on rect at bounding box center [211, 190] width 2 height 3
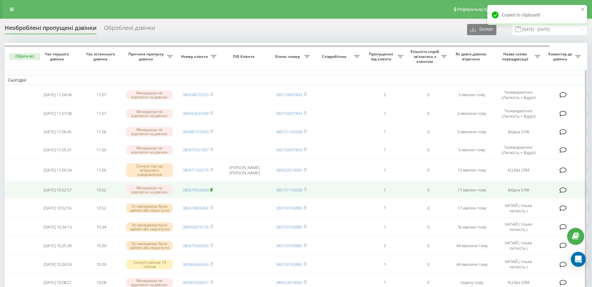
click at [213, 190] on icon at bounding box center [212, 189] width 2 height 3
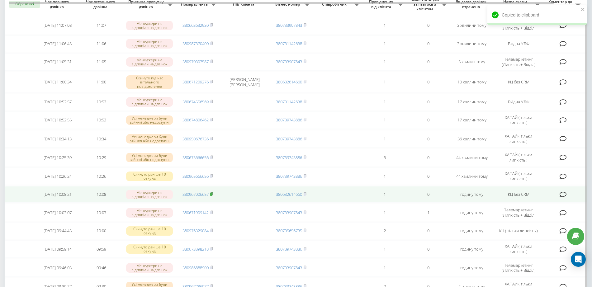
scroll to position [78, 0]
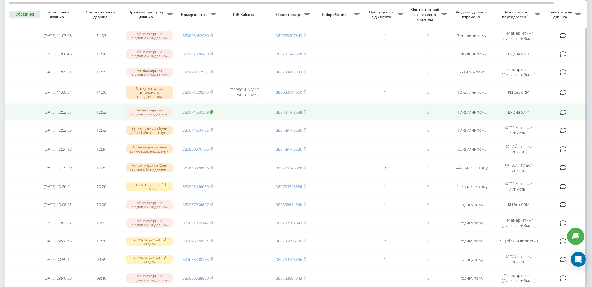
click at [213, 111] on span at bounding box center [211, 112] width 3 height 6
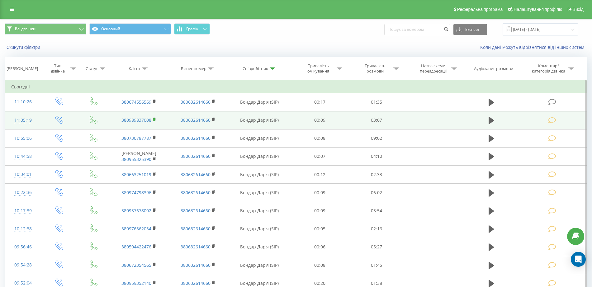
click at [155, 120] on icon at bounding box center [155, 119] width 2 height 3
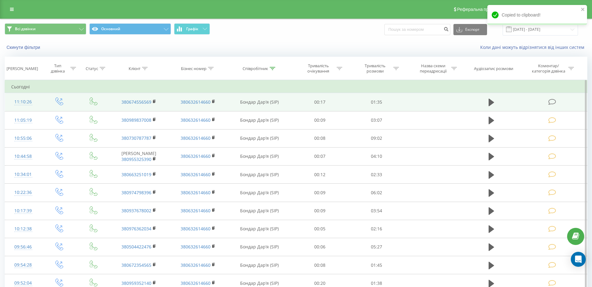
click at [552, 102] on icon at bounding box center [553, 102] width 8 height 7
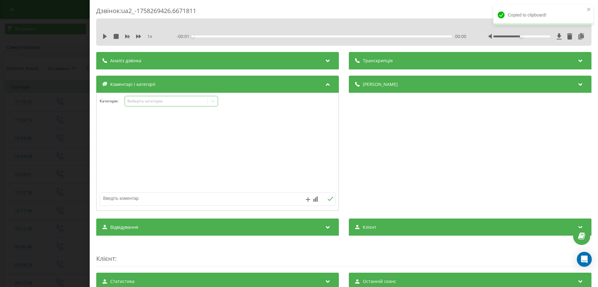
click at [159, 102] on div "Виберіть категорію" at bounding box center [166, 101] width 78 height 5
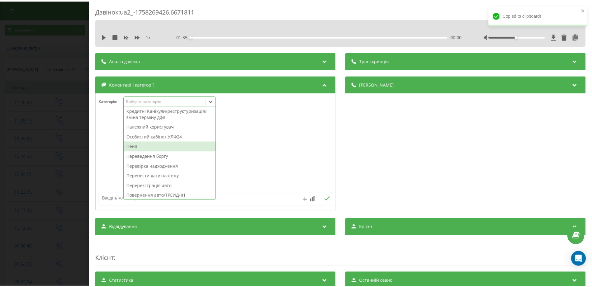
scroll to position [234, 0]
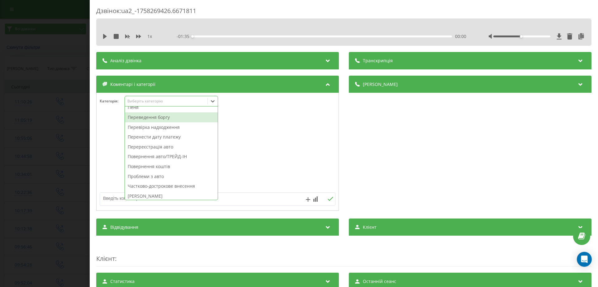
click at [152, 117] on div "Переведення боргу" at bounding box center [171, 117] width 93 height 10
click at [42, 125] on div "Дзвінок : ua2_-1758269426.6671811 1 x - 01:35 00:00 00:00 Транскрипція Для AI-а…" at bounding box center [299, 143] width 598 height 287
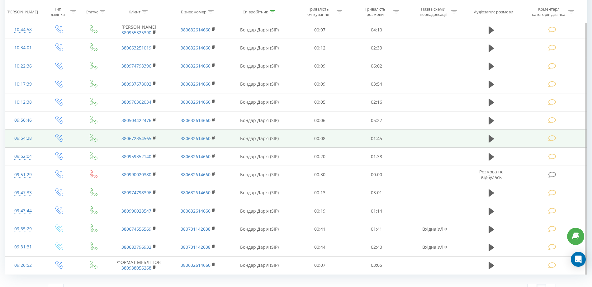
scroll to position [160, 0]
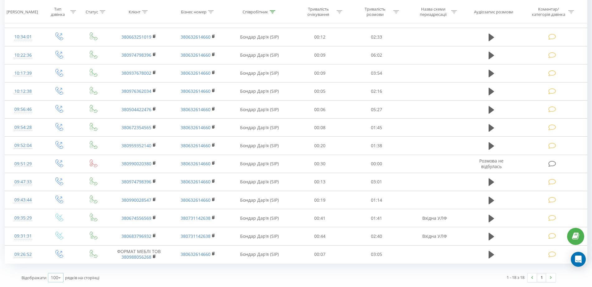
click at [60, 279] on icon at bounding box center [59, 278] width 9 height 12
click at [135, 274] on div "Відображати 100 10 25 50 100 рядків на сторінці" at bounding box center [153, 278] width 272 height 18
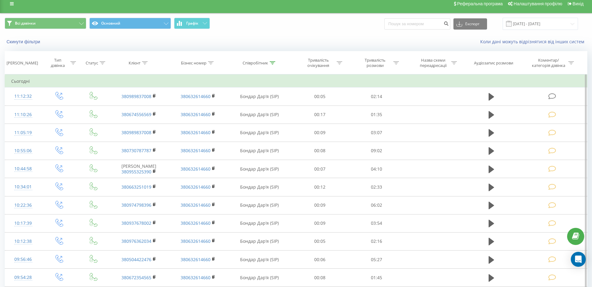
scroll to position [5, 0]
